Goal: Find specific page/section: Find specific page/section

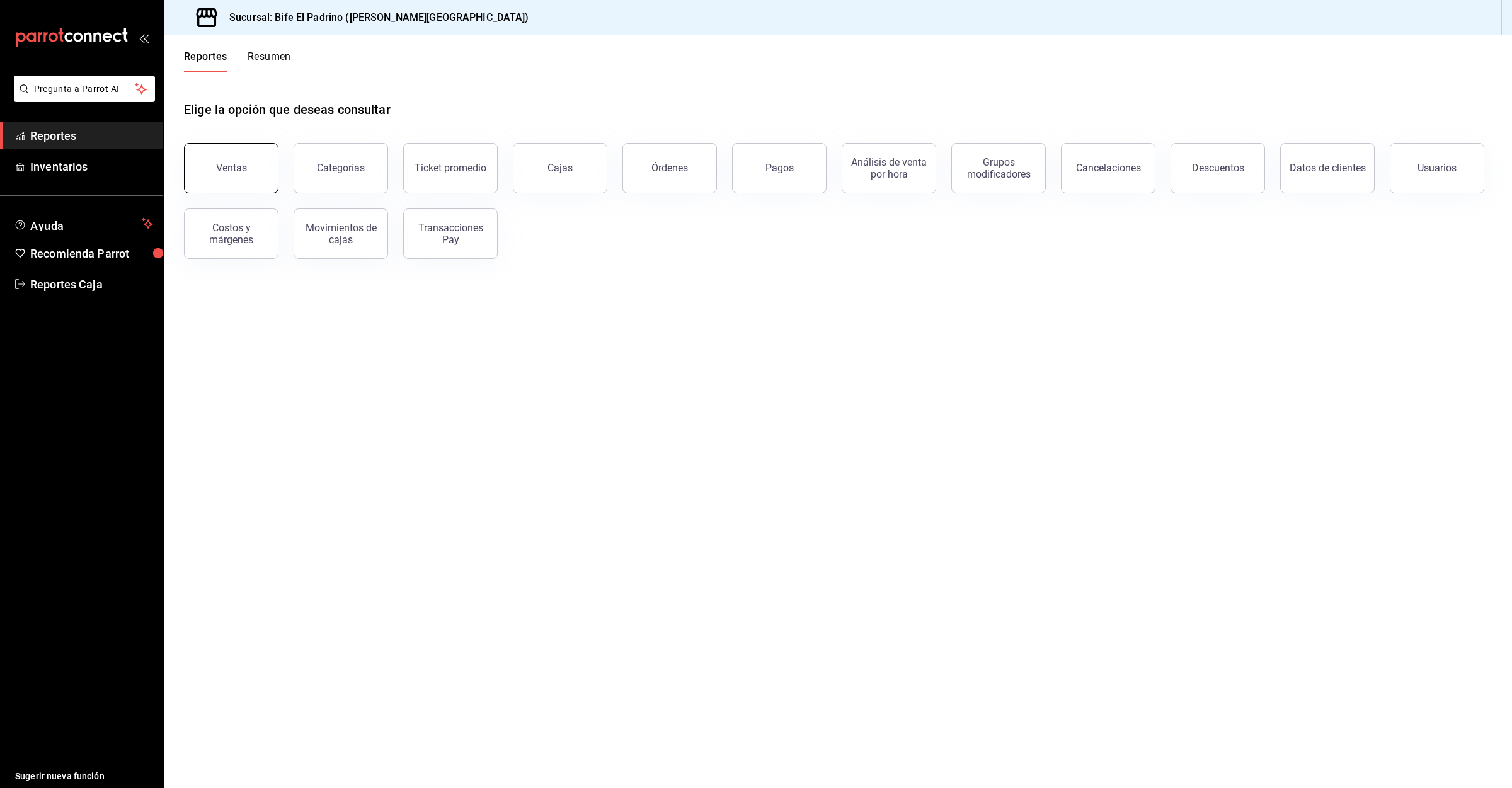
click at [252, 148] on button "Ventas" at bounding box center [230, 168] width 95 height 51
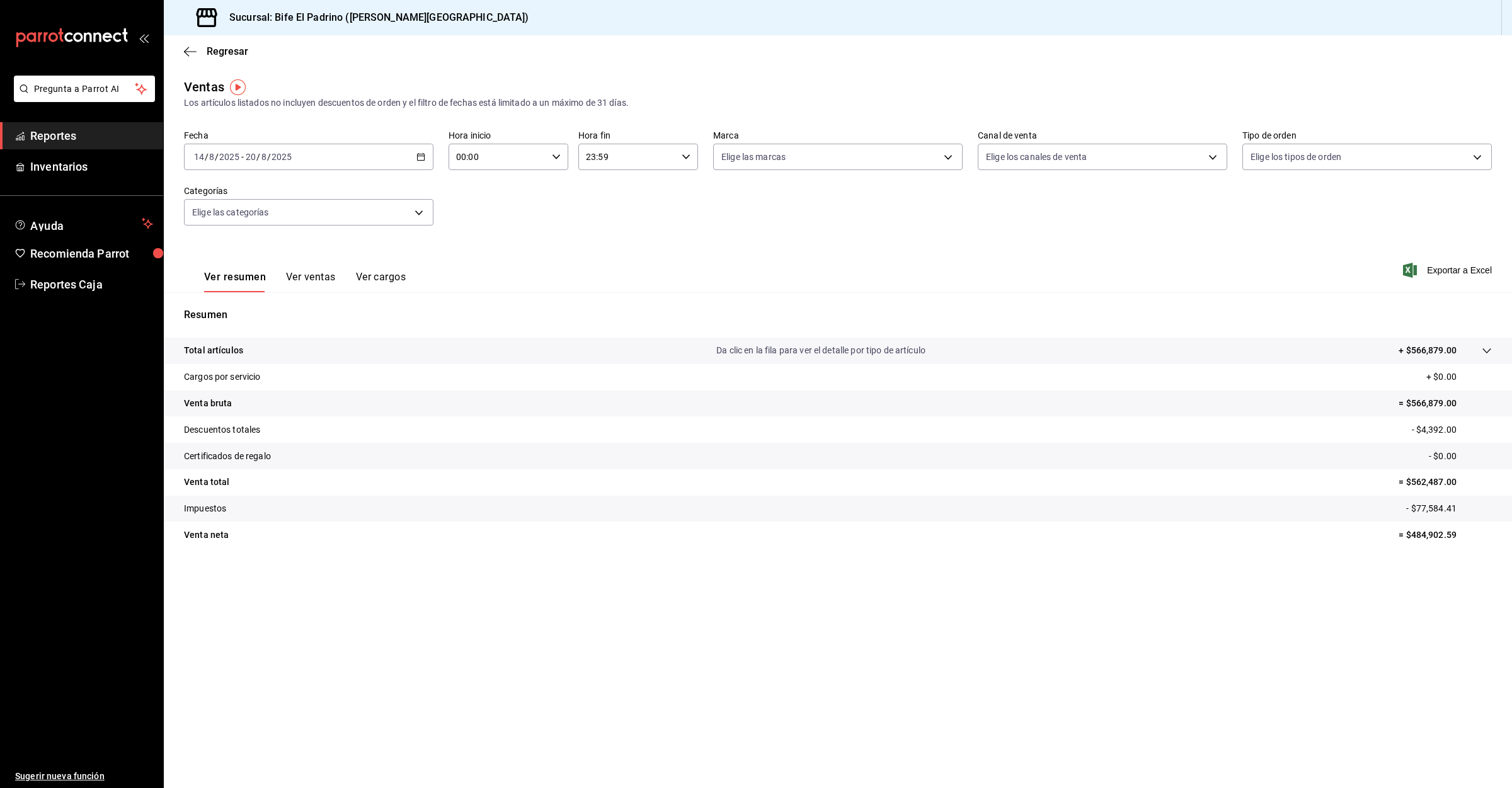
click at [81, 136] on span "Reportes" at bounding box center [92, 136] width 122 height 17
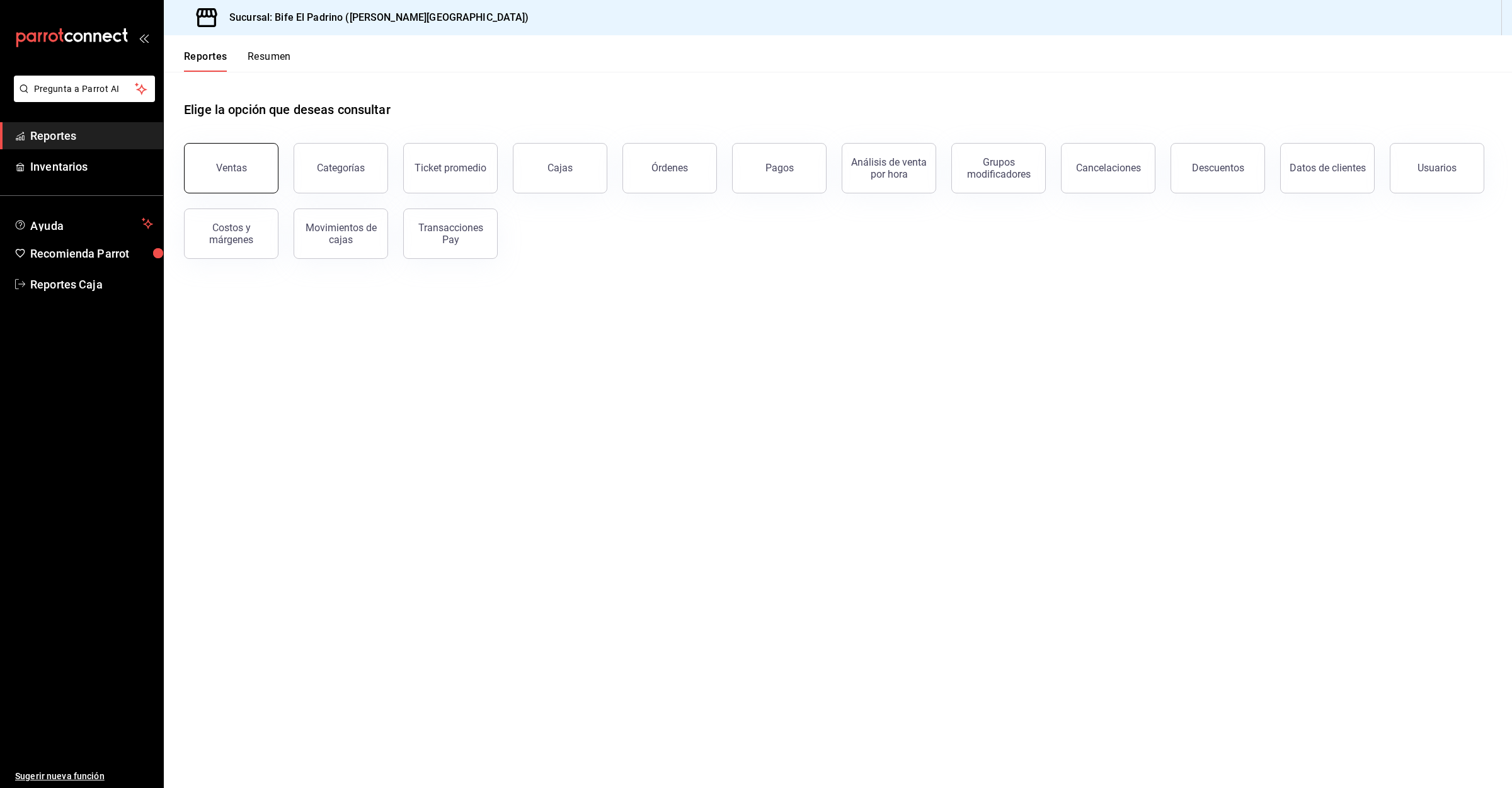
click at [225, 161] on button "Ventas" at bounding box center [230, 168] width 95 height 51
